Goal: Information Seeking & Learning: Learn about a topic

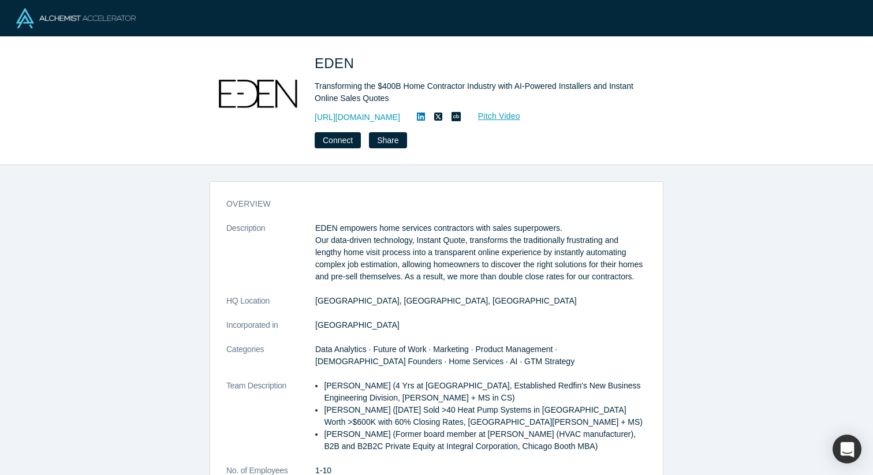
click at [416, 88] on div "Transforming the $400B Home Contractor Industry with AI-Powered Installers and …" at bounding box center [476, 92] width 323 height 24
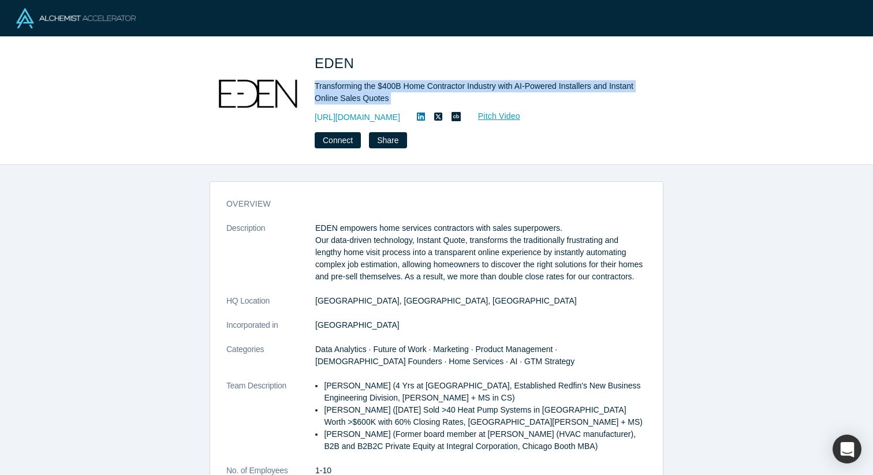
click at [416, 88] on div "Transforming the $400B Home Contractor Industry with AI-Powered Installers and …" at bounding box center [476, 92] width 323 height 24
click at [438, 88] on div "Transforming the $400B Home Contractor Industry with AI-Powered Installers and …" at bounding box center [476, 92] width 323 height 24
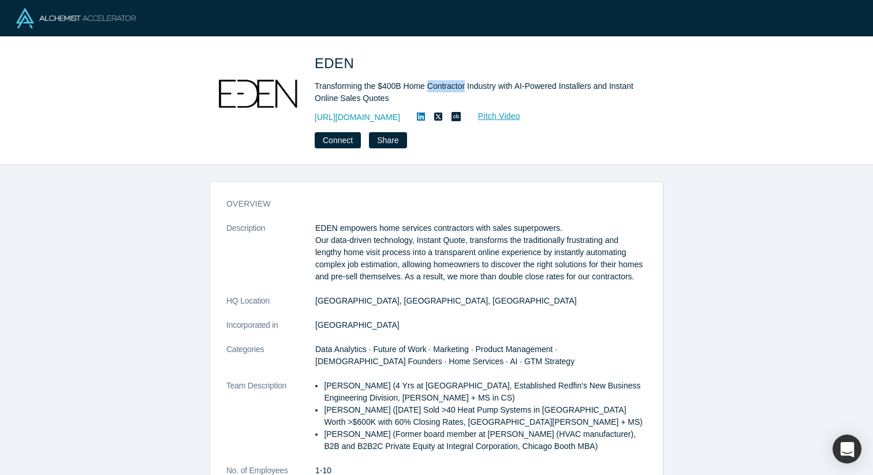
click at [438, 88] on div "Transforming the $400B Home Contractor Industry with AI-Powered Installers and …" at bounding box center [476, 92] width 323 height 24
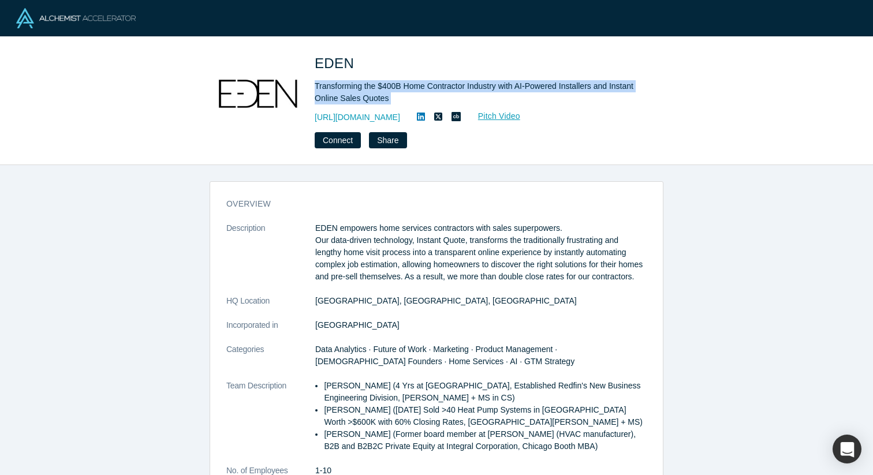
click at [438, 88] on div "Transforming the $400B Home Contractor Industry with AI-Powered Installers and …" at bounding box center [476, 92] width 323 height 24
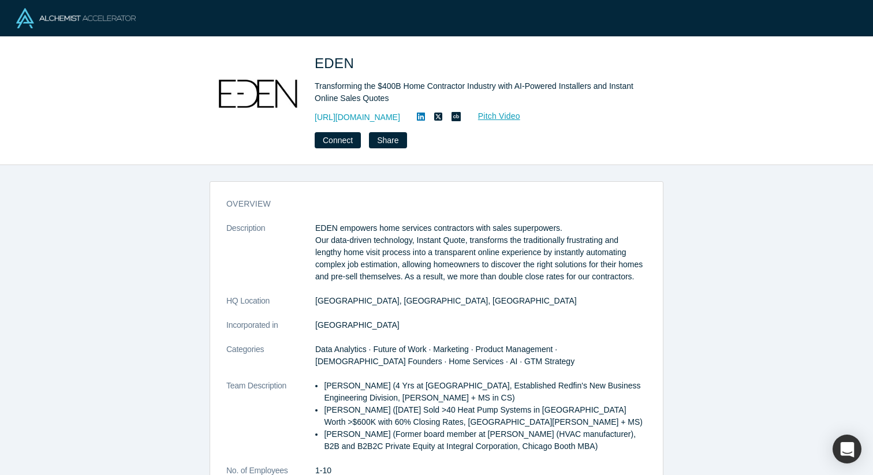
click at [444, 90] on div "Transforming the $400B Home Contractor Industry with AI-Powered Installers and …" at bounding box center [476, 92] width 323 height 24
click at [465, 90] on div "Transforming the $400B Home Contractor Industry with AI-Powered Installers and …" at bounding box center [476, 92] width 323 height 24
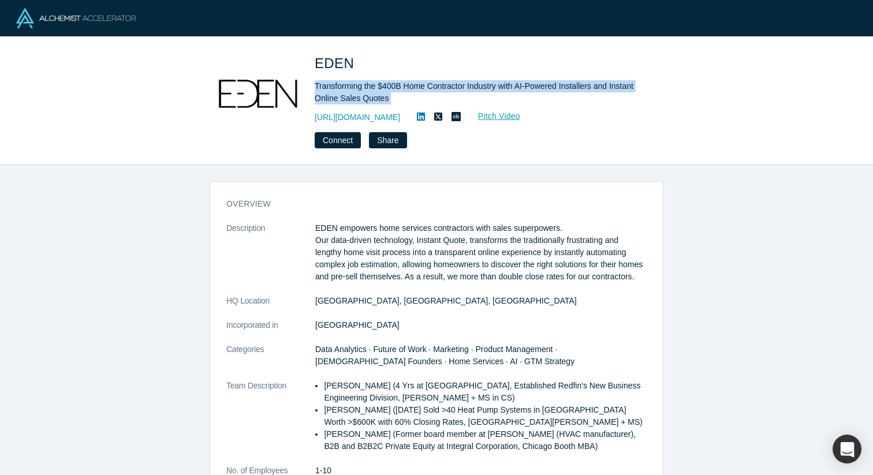
click at [465, 90] on div "Transforming the $400B Home Contractor Industry with AI-Powered Installers and …" at bounding box center [476, 92] width 323 height 24
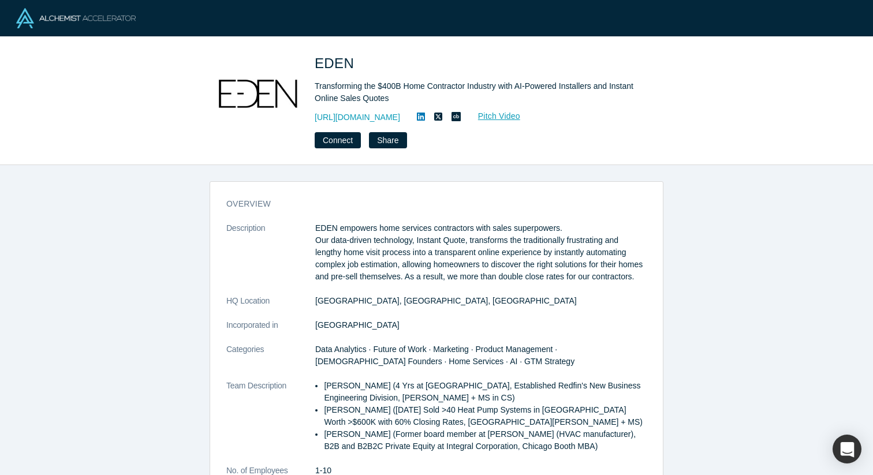
click at [474, 89] on div "Transforming the $400B Home Contractor Industry with AI-Powered Installers and …" at bounding box center [476, 92] width 323 height 24
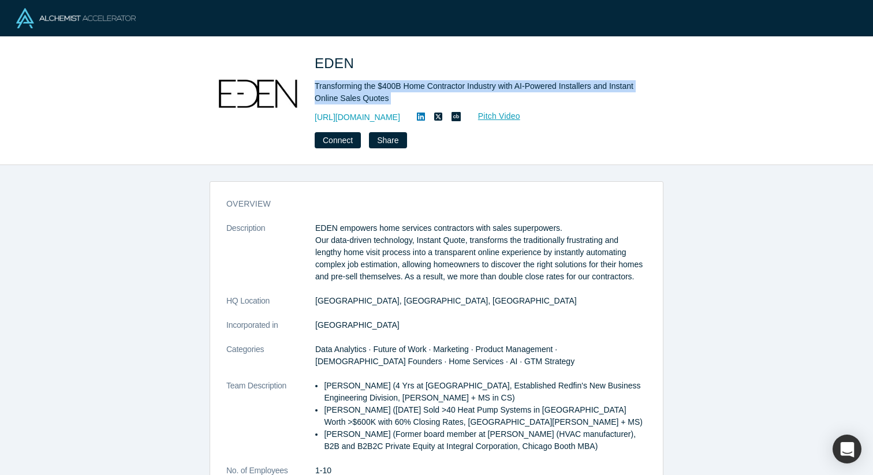
click at [474, 89] on div "Transforming the $400B Home Contractor Industry with AI-Powered Installers and …" at bounding box center [476, 92] width 323 height 24
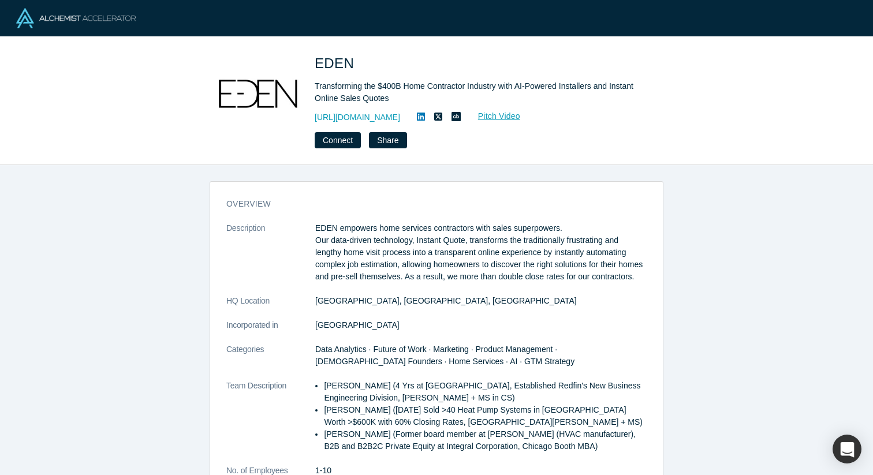
click at [495, 89] on div "Transforming the $400B Home Contractor Industry with AI-Powered Installers and …" at bounding box center [476, 92] width 323 height 24
click at [519, 119] on link "Pitch Video" at bounding box center [492, 116] width 55 height 13
